Goal: Information Seeking & Learning: Learn about a topic

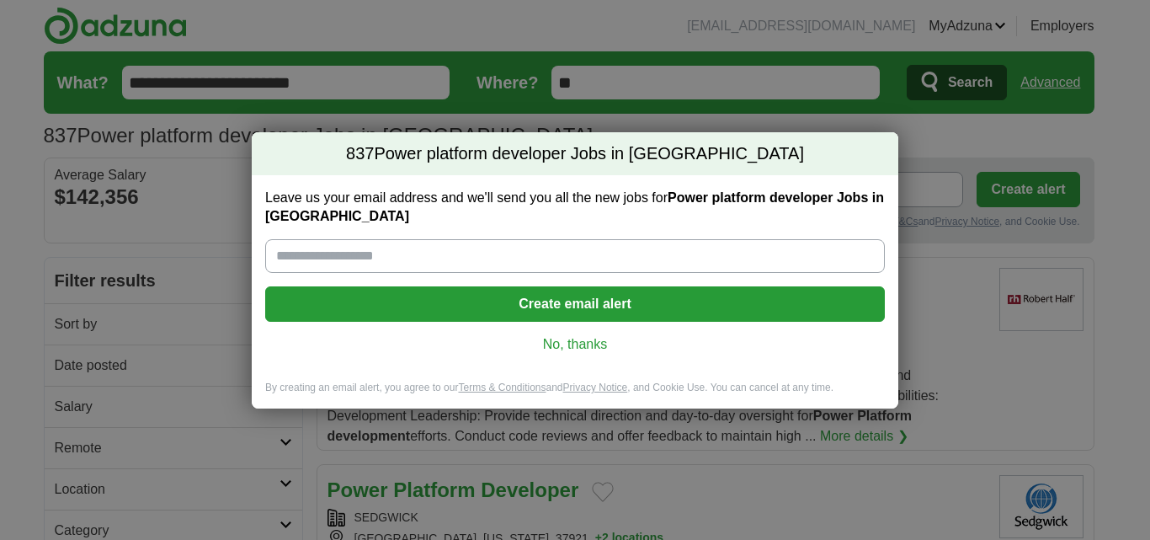
click at [606, 350] on link "No, thanks" at bounding box center [575, 344] width 593 height 19
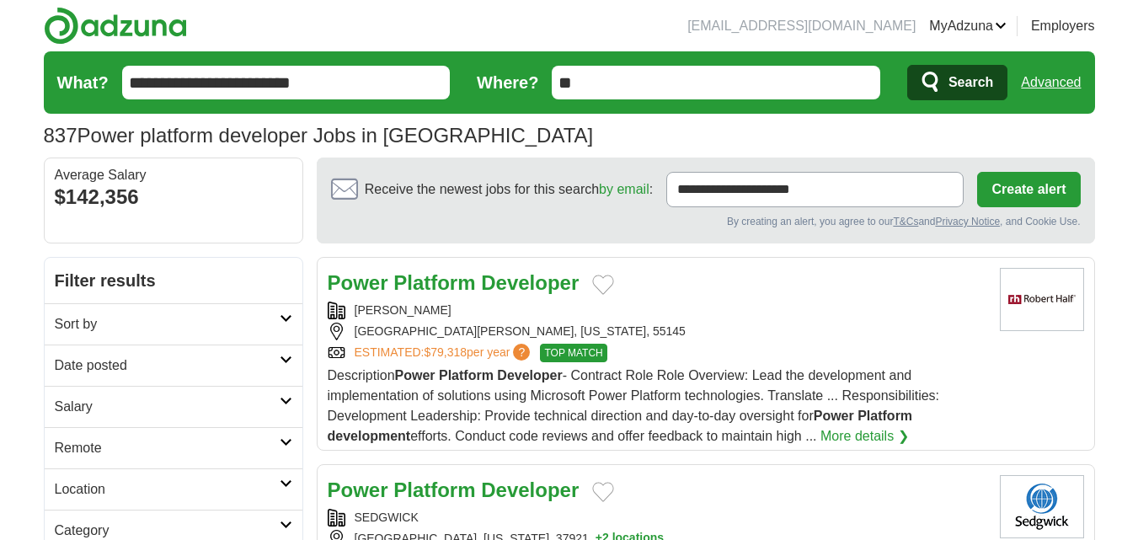
click at [152, 438] on h2 "Remote" at bounding box center [167, 448] width 225 height 20
click at [119, 488] on link "Remote jobs" at bounding box center [93, 488] width 76 height 14
